Goal: Task Accomplishment & Management: Manage account settings

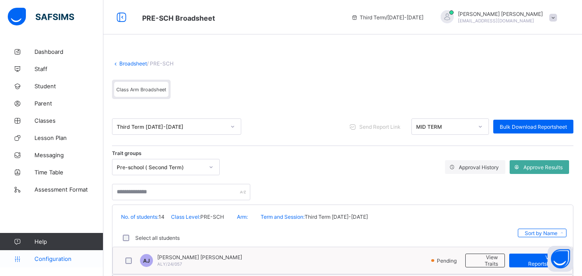
click at [63, 258] on span "Configuration" at bounding box center [68, 259] width 69 height 7
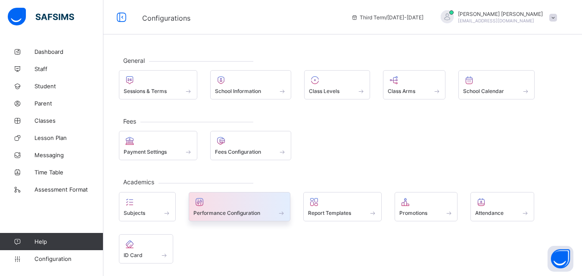
click at [214, 211] on span "Performance Configuration" at bounding box center [226, 213] width 67 height 6
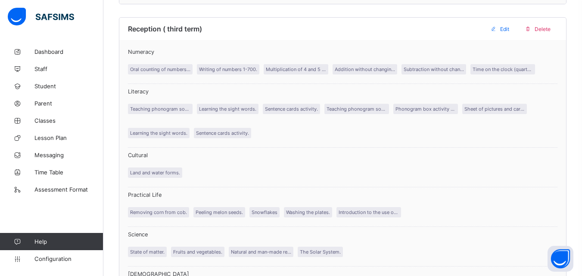
scroll to position [3091, 0]
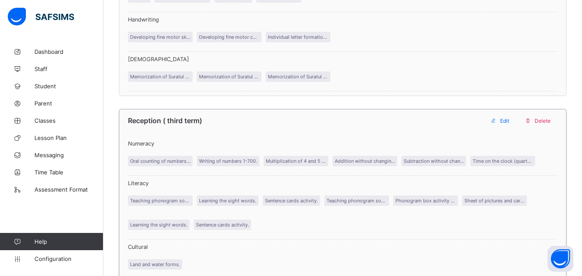
click at [506, 118] on span "Edit" at bounding box center [504, 121] width 9 height 6
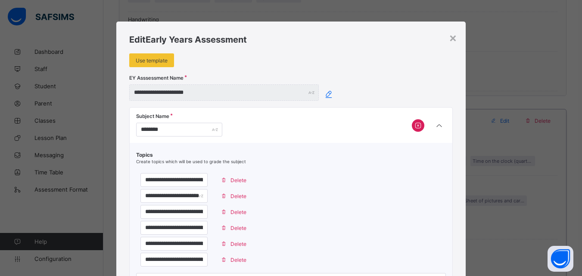
type input "**********"
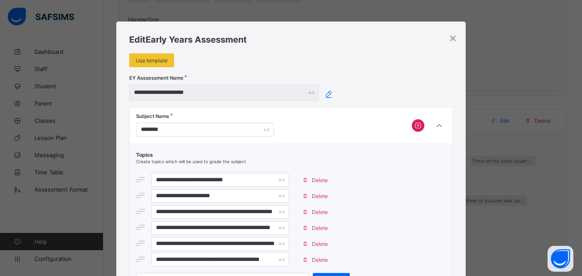
scroll to position [242, 0]
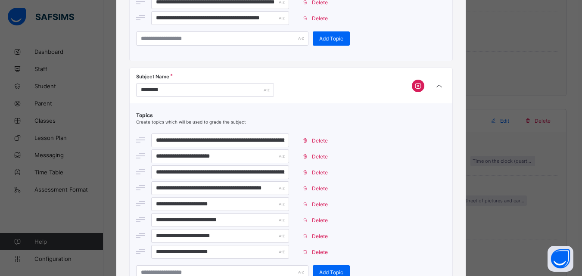
click at [314, 172] on span "Delete" at bounding box center [320, 172] width 16 height 6
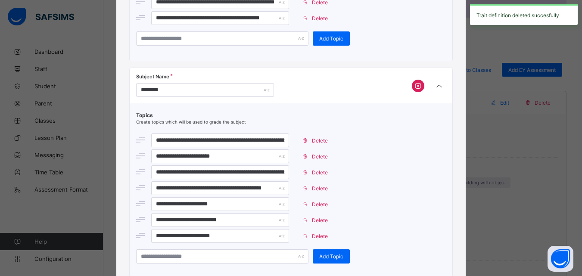
scroll to position [3091, 0]
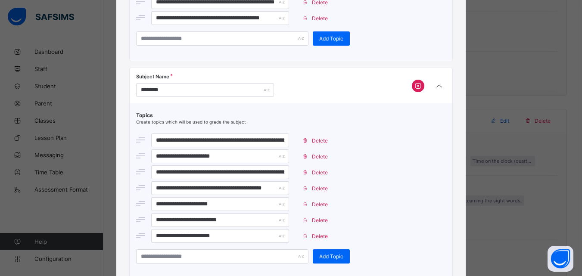
click at [312, 237] on span "Delete" at bounding box center [320, 236] width 16 height 6
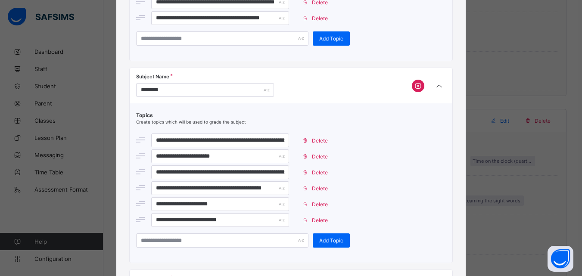
click at [312, 219] on span "Delete" at bounding box center [320, 220] width 16 height 6
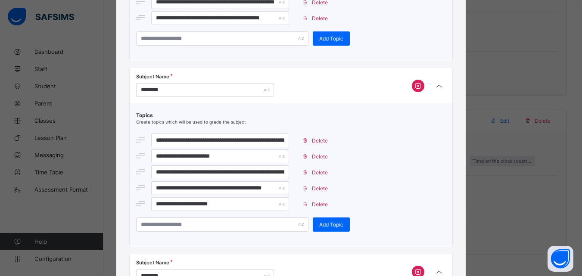
click at [306, 188] on span at bounding box center [305, 188] width 14 height 14
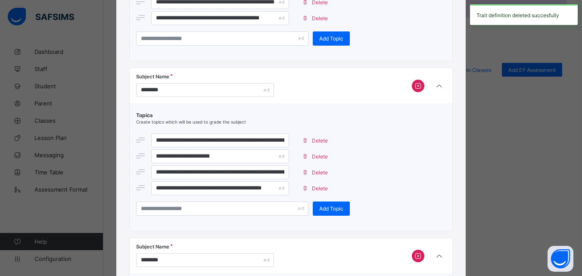
click at [306, 188] on span at bounding box center [305, 188] width 14 height 14
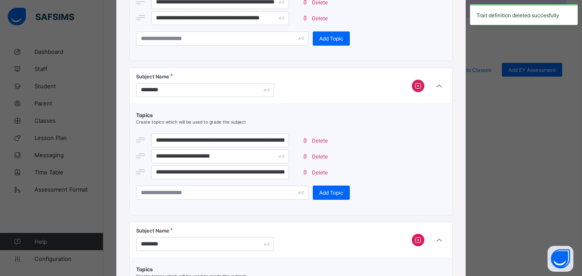
click at [306, 174] on span at bounding box center [305, 172] width 14 height 14
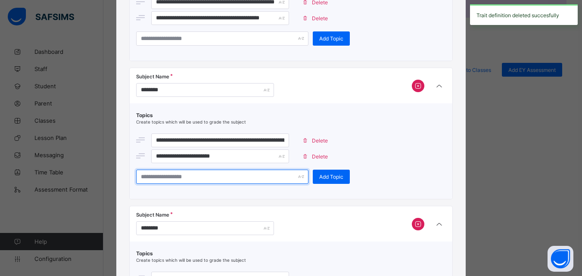
click at [166, 179] on input "text" at bounding box center [222, 177] width 172 height 14
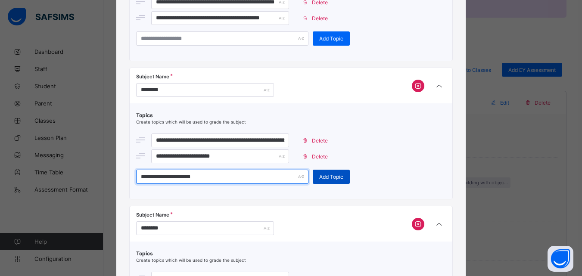
type input "**********"
click at [318, 180] on div "Add Topic" at bounding box center [331, 177] width 37 height 14
